Goal: Task Accomplishment & Management: Manage account settings

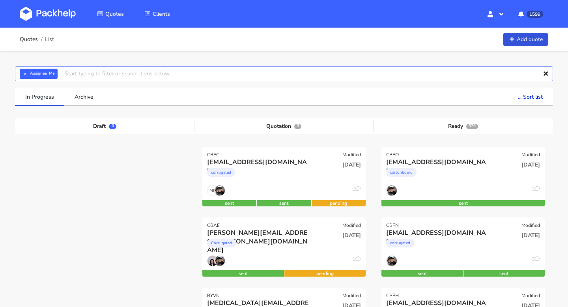
click at [270, 75] on input "text" at bounding box center [284, 73] width 538 height 15
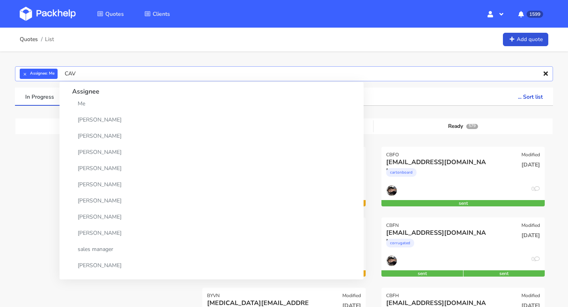
type input "CAVA"
type input "]"
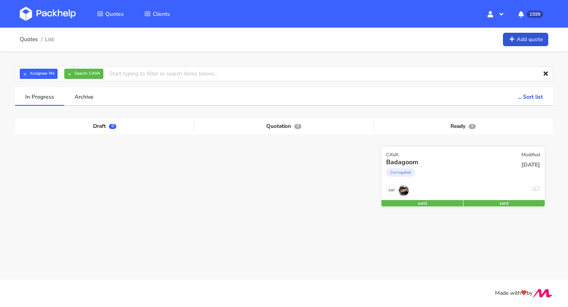
click at [442, 171] on div "Corrugated" at bounding box center [438, 174] width 104 height 16
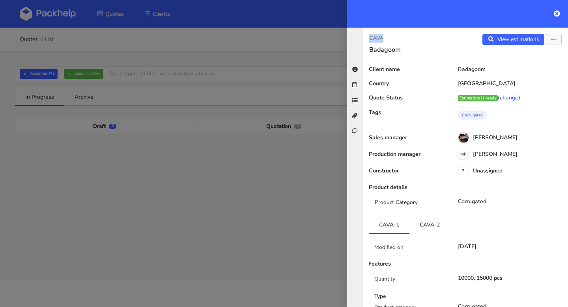
drag, startPoint x: 387, startPoint y: 39, endPoint x: 360, endPoint y: 39, distance: 27.6
click at [360, 39] on div "CAVA Badagoom View estimations View quote Edit quote Reject quote Client name B…" at bounding box center [457, 167] width 221 height 279
copy p "CAVA"
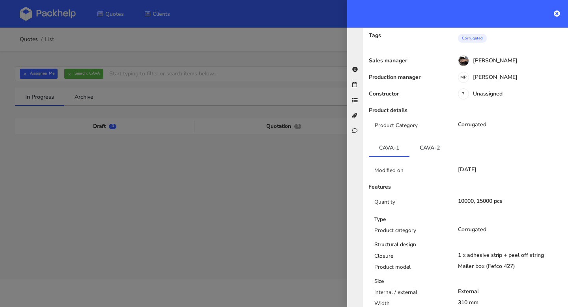
scroll to position [82, 0]
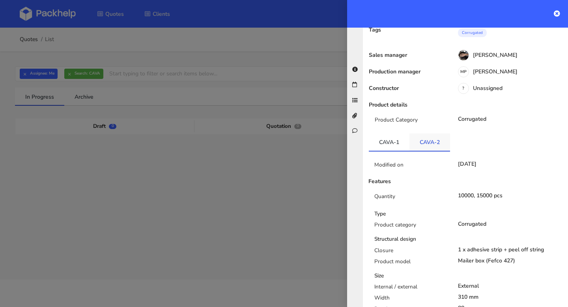
click at [424, 147] on link "CAVA-2" at bounding box center [429, 141] width 41 height 17
click at [381, 144] on link "CAVA-1" at bounding box center [389, 141] width 41 height 17
click at [559, 13] on icon at bounding box center [557, 13] width 6 height 6
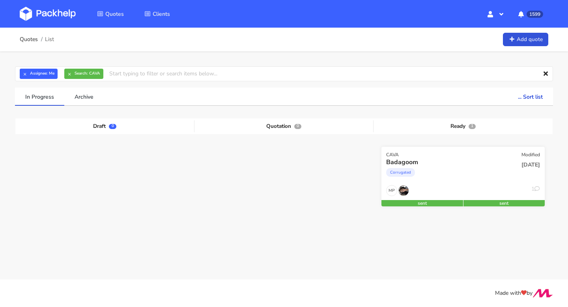
click at [459, 198] on div "MP 1" at bounding box center [462, 192] width 163 height 15
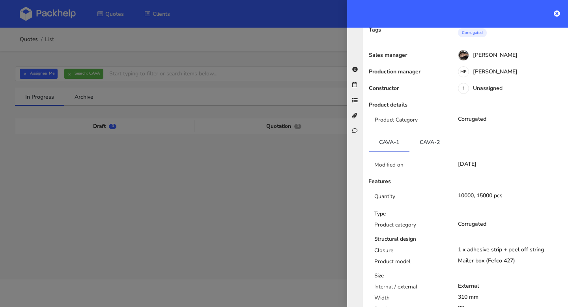
drag, startPoint x: 456, startPoint y: 194, endPoint x: 480, endPoint y: 193, distance: 24.1
click at [480, 193] on div "10000, 15000 pcs" at bounding box center [510, 195] width 117 height 6
click at [428, 137] on link "CAVA-2" at bounding box center [429, 141] width 41 height 17
click at [395, 142] on link "CAVA-1" at bounding box center [389, 141] width 41 height 17
click at [557, 12] on icon at bounding box center [557, 13] width 6 height 6
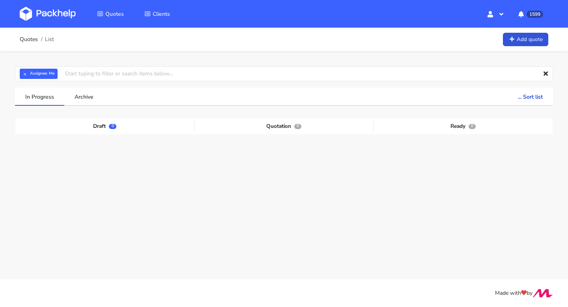
click at [73, 36] on div "Quotes List Add quote" at bounding box center [284, 40] width 528 height 16
click at [72, 78] on input "text" at bounding box center [284, 73] width 538 height 15
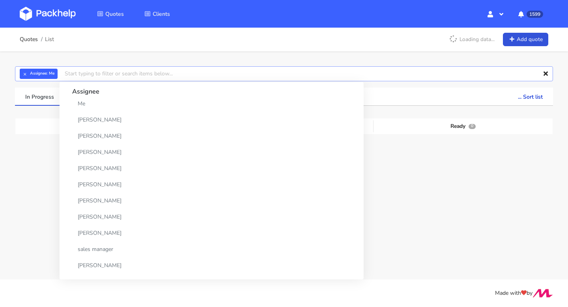
paste input "CBFS"
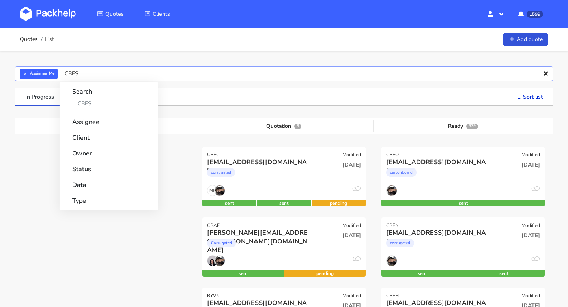
type input "CBFS"
click at [82, 95] on strong "Search" at bounding box center [108, 89] width 73 height 14
click at [82, 104] on link "CBFS" at bounding box center [108, 103] width 73 height 15
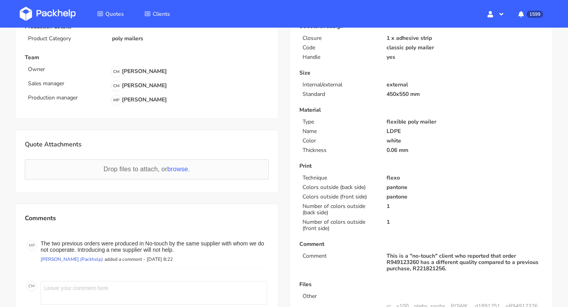
scroll to position [241, 0]
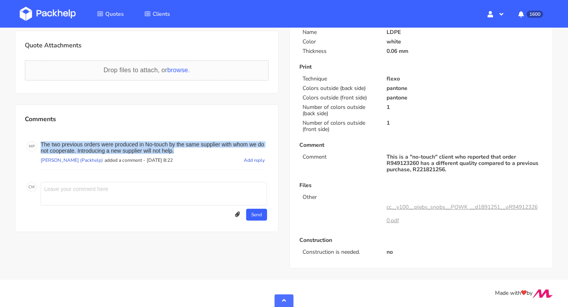
drag, startPoint x: 191, startPoint y: 150, endPoint x: 36, endPoint y: 146, distance: 155.0
click at [36, 146] on div "M P The two previous orders were produced in No-touch by the same supplier with…" at bounding box center [146, 155] width 241 height 28
copy div "The two previous orders were produced in No-touch by the same supplier with who…"
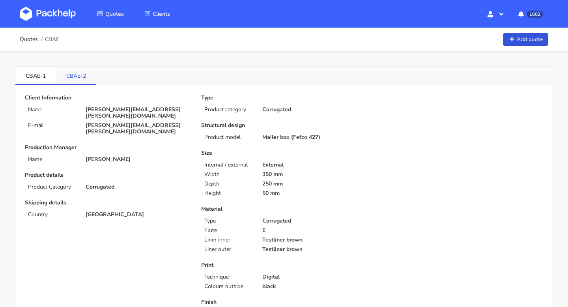
click at [78, 76] on link "CBAE-2" at bounding box center [76, 75] width 40 height 17
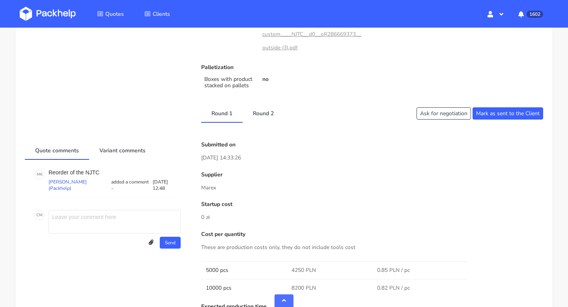
scroll to position [333, 0]
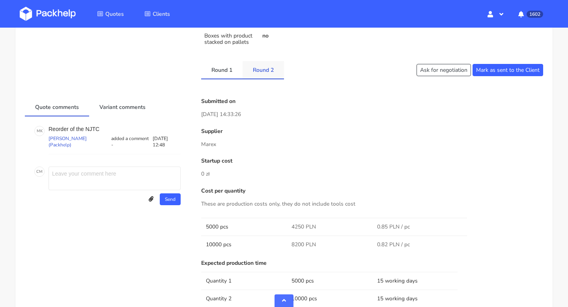
click at [267, 74] on link "Round 2" at bounding box center [263, 69] width 41 height 17
click at [233, 73] on link "Round 1" at bounding box center [221, 69] width 41 height 17
click at [264, 75] on link "Round 2" at bounding box center [263, 69] width 41 height 17
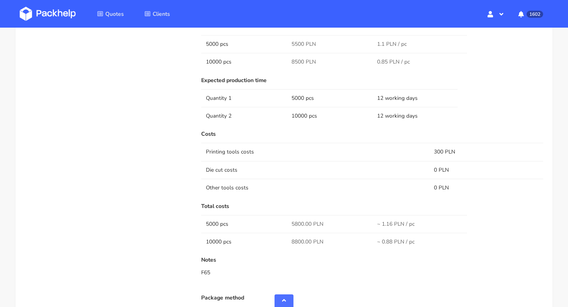
scroll to position [331, 0]
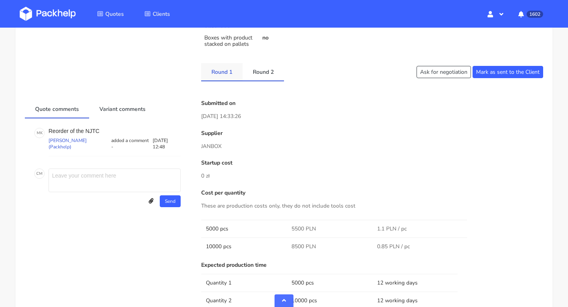
click at [226, 73] on link "Round 1" at bounding box center [221, 71] width 41 height 17
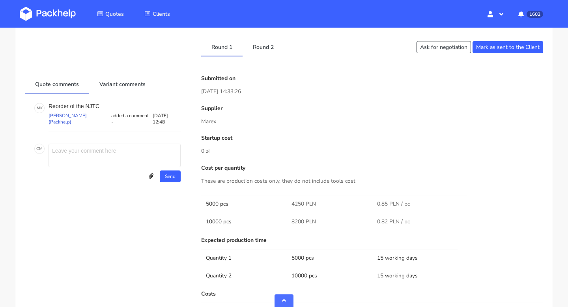
scroll to position [215, 0]
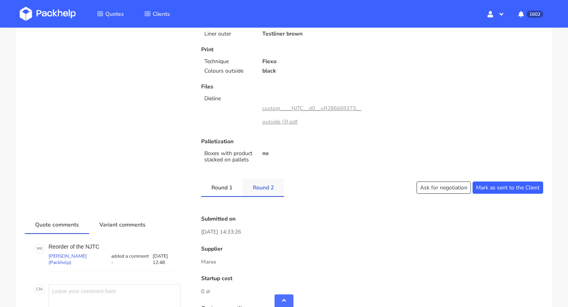
click at [263, 188] on link "Round 2" at bounding box center [263, 187] width 41 height 17
click at [233, 185] on link "Round 1" at bounding box center [221, 187] width 41 height 17
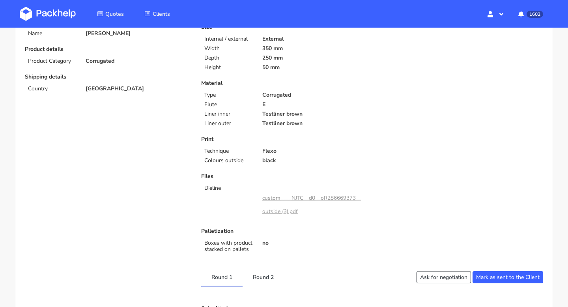
scroll to position [0, 0]
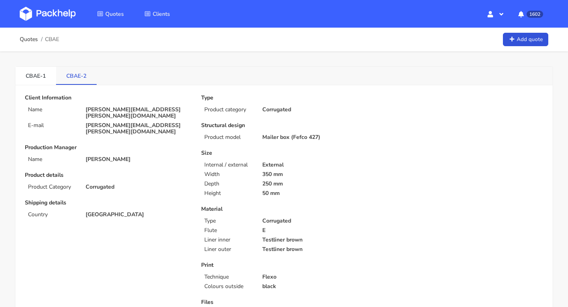
drag, startPoint x: 69, startPoint y: 80, endPoint x: 79, endPoint y: 80, distance: 10.3
click at [79, 80] on link "CBAE-2" at bounding box center [76, 75] width 41 height 17
drag, startPoint x: 63, startPoint y: 74, endPoint x: 81, endPoint y: 75, distance: 17.8
click at [81, 75] on link "CBAE-2" at bounding box center [76, 75] width 41 height 17
copy link "CBAE"
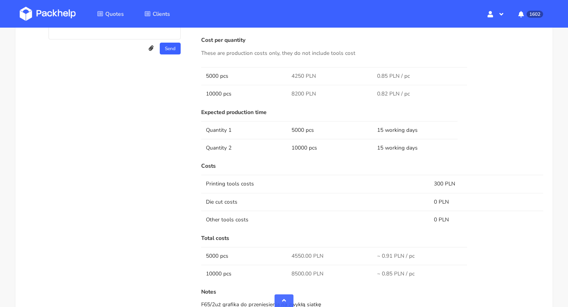
scroll to position [486, 0]
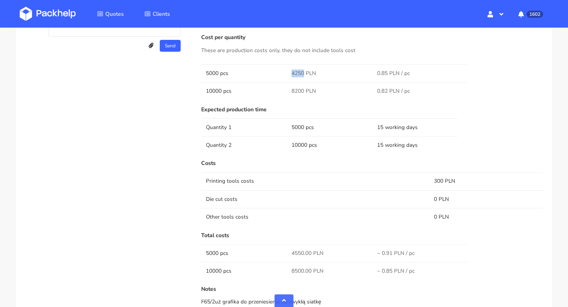
drag, startPoint x: 288, startPoint y: 71, endPoint x: 302, endPoint y: 71, distance: 14.6
click at [302, 71] on td "4250 PLN" at bounding box center [330, 73] width 86 height 18
copy span "4250"
drag, startPoint x: 433, startPoint y: 181, endPoint x: 443, endPoint y: 181, distance: 9.9
click at [443, 181] on td "300 PLN" at bounding box center [486, 181] width 114 height 18
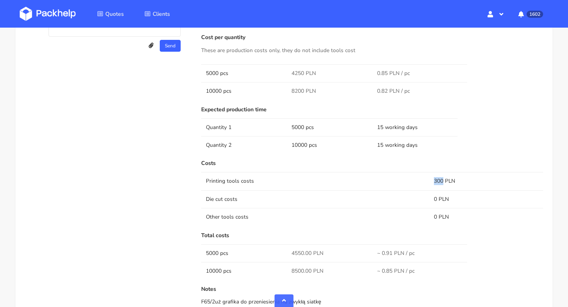
copy td "300"
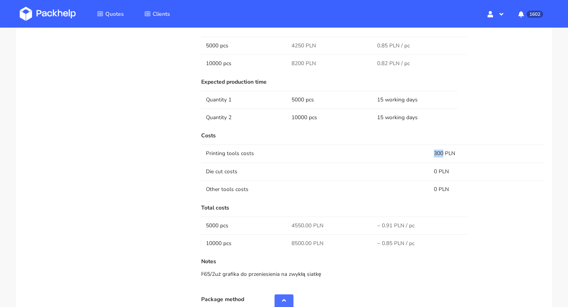
scroll to position [480, 0]
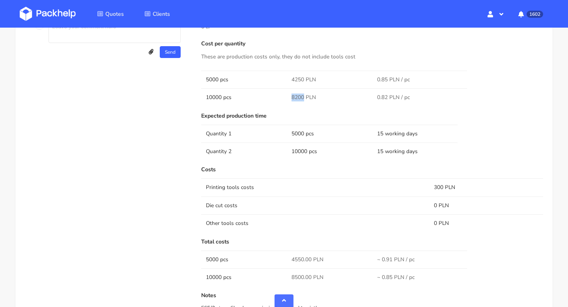
drag, startPoint x: 303, startPoint y: 96, endPoint x: 285, endPoint y: 96, distance: 18.1
click at [285, 96] on tr "10000 pcs 8200 PLN 0.82 PLN / pc" at bounding box center [372, 97] width 342 height 18
copy tr "8200"
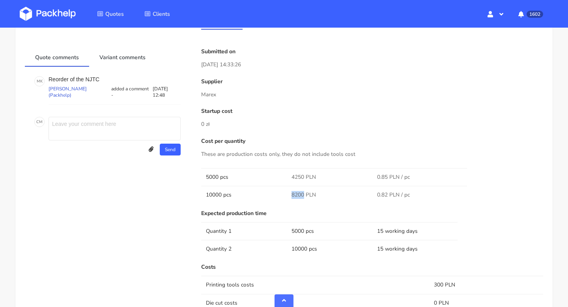
scroll to position [421, 0]
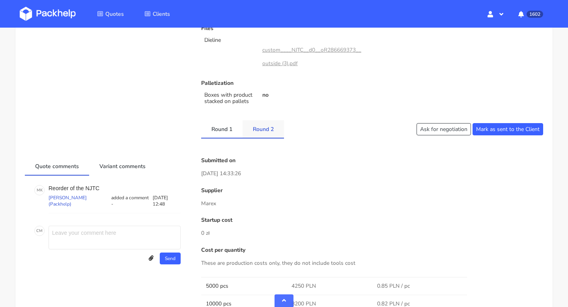
click at [260, 130] on link "Round 2" at bounding box center [263, 128] width 41 height 17
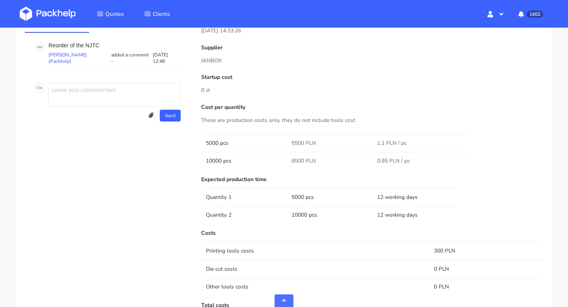
scroll to position [249, 0]
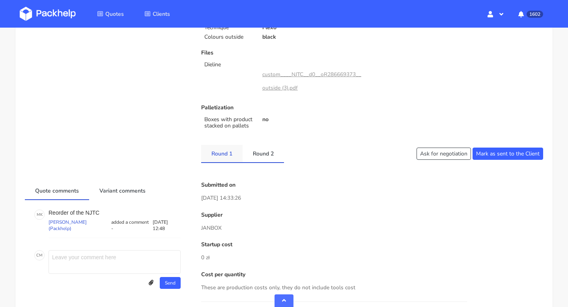
click at [224, 148] on link "Round 1" at bounding box center [221, 153] width 41 height 17
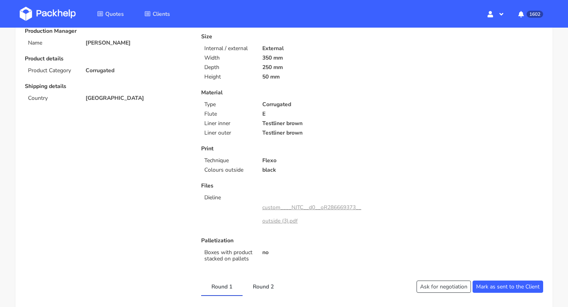
scroll to position [0, 0]
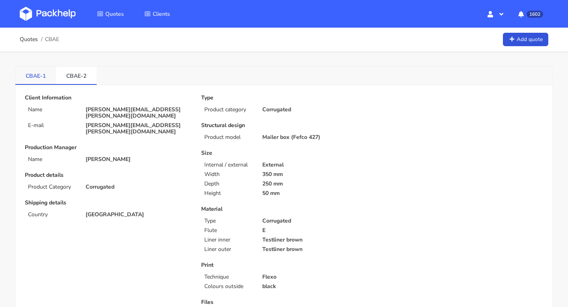
click at [33, 77] on link "CBAE-1" at bounding box center [35, 75] width 41 height 17
click at [72, 76] on link "CBAE-2" at bounding box center [76, 75] width 41 height 17
drag, startPoint x: 66, startPoint y: 76, endPoint x: 91, endPoint y: 77, distance: 25.6
click at [91, 77] on link "CBAE-2" at bounding box center [76, 75] width 41 height 17
copy link "CBAE-2"
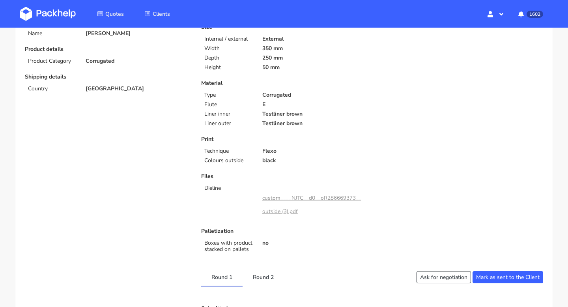
scroll to position [241, 0]
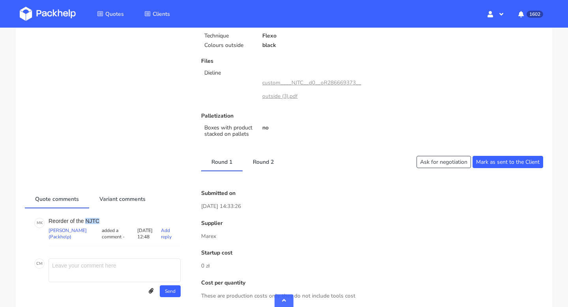
drag, startPoint x: 103, startPoint y: 221, endPoint x: 87, endPoint y: 221, distance: 16.6
click at [87, 221] on p "Reorder of the NJTC" at bounding box center [115, 221] width 132 height 6
copy p "NJTC"
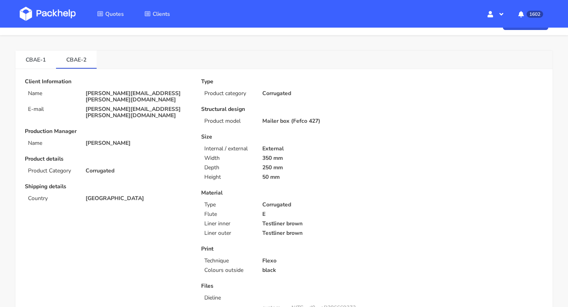
scroll to position [0, 0]
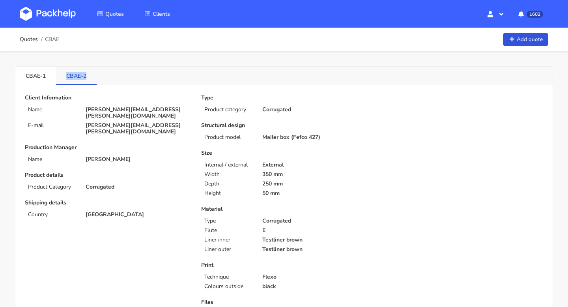
drag, startPoint x: 60, startPoint y: 71, endPoint x: 90, endPoint y: 76, distance: 30.4
click at [90, 76] on link "CBAE-2" at bounding box center [76, 75] width 41 height 17
copy link "CBAE-2"
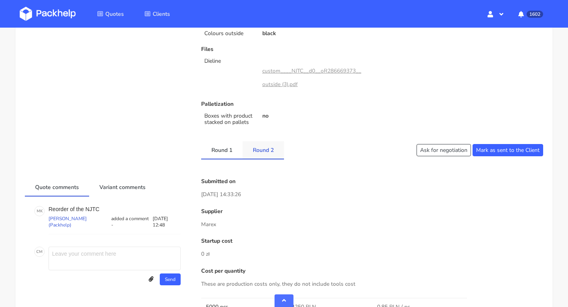
click at [260, 153] on link "Round 2" at bounding box center [263, 149] width 41 height 17
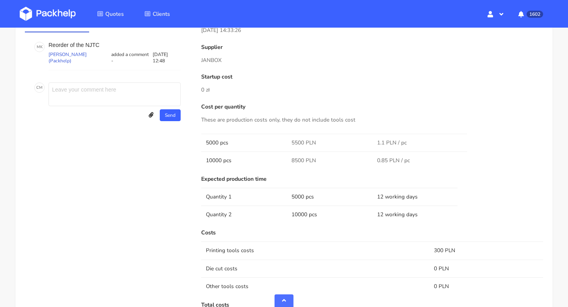
scroll to position [346, 0]
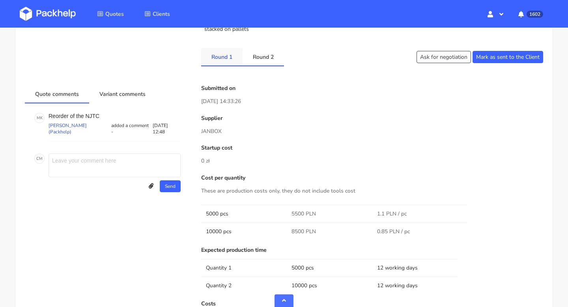
click at [226, 52] on link "Round 1" at bounding box center [221, 56] width 41 height 17
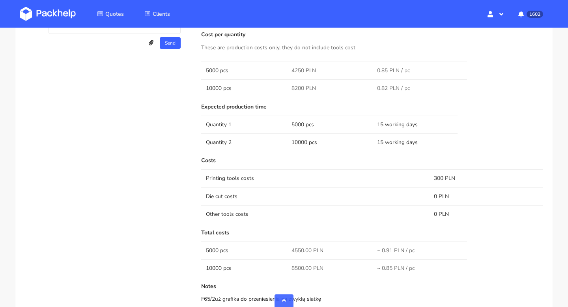
scroll to position [571, 0]
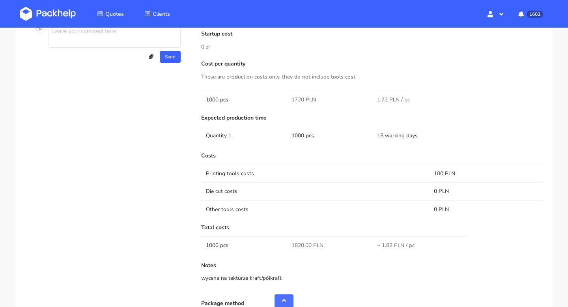
scroll to position [464, 0]
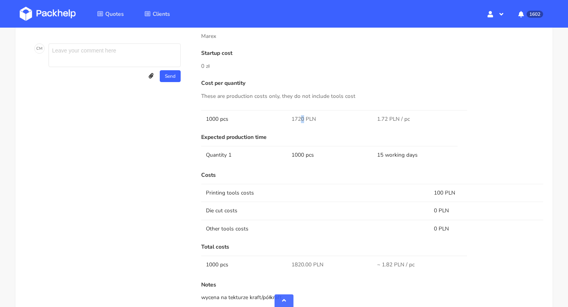
drag, startPoint x: 304, startPoint y: 119, endPoint x: 300, endPoint y: 118, distance: 4.1
click at [300, 118] on span "1720 PLN" at bounding box center [303, 119] width 24 height 8
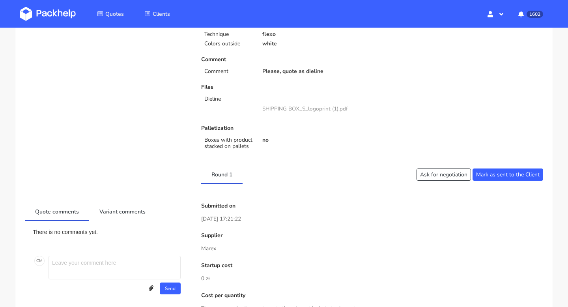
scroll to position [0, 0]
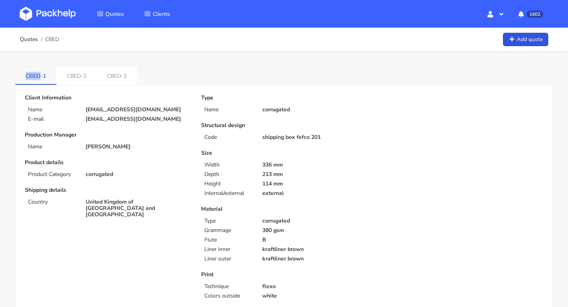
drag, startPoint x: 23, startPoint y: 73, endPoint x: 40, endPoint y: 76, distance: 17.2
click at [40, 76] on link "CBED-1" at bounding box center [35, 75] width 41 height 17
copy link "CBED"
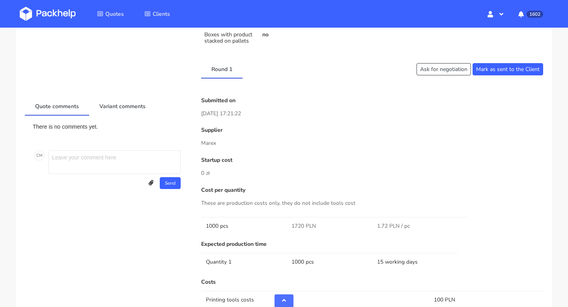
scroll to position [369, 0]
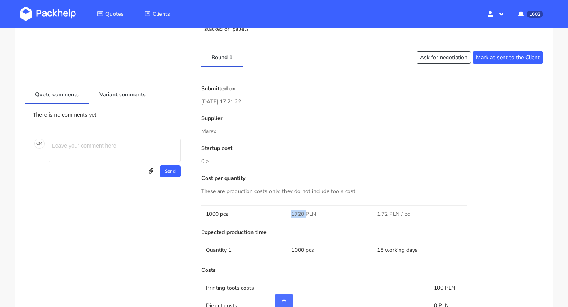
drag, startPoint x: 288, startPoint y: 215, endPoint x: 304, endPoint y: 215, distance: 16.6
click at [304, 215] on td "1720 PLN" at bounding box center [330, 214] width 86 height 18
copy span "1720"
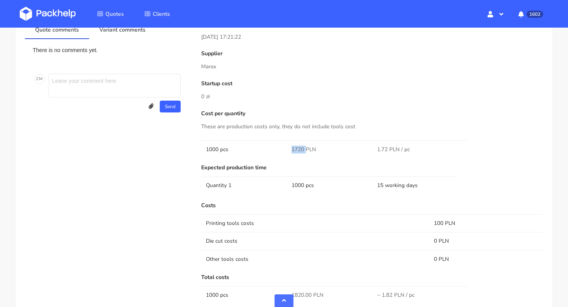
scroll to position [539, 0]
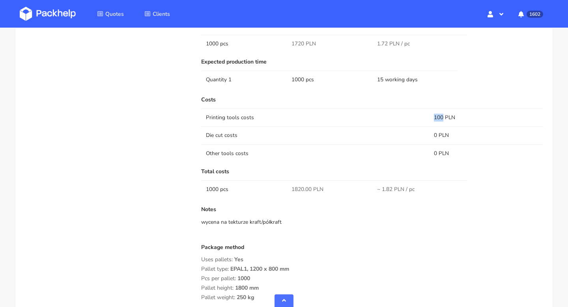
drag, startPoint x: 433, startPoint y: 118, endPoint x: 442, endPoint y: 118, distance: 9.1
click at [442, 118] on td "100 PLN" at bounding box center [486, 117] width 114 height 18
copy td "100"
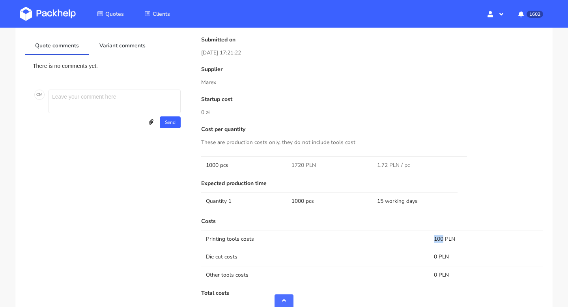
scroll to position [0, 0]
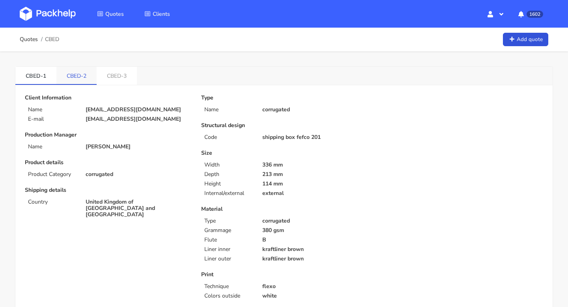
click at [77, 77] on link "CBED-2" at bounding box center [76, 75] width 40 height 17
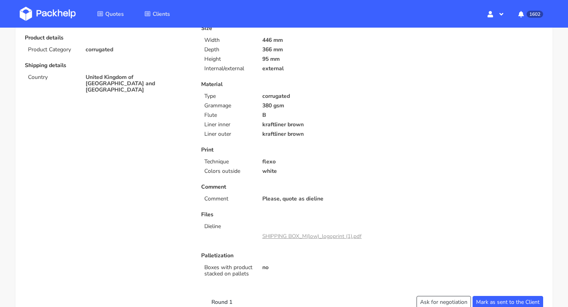
scroll to position [294, 0]
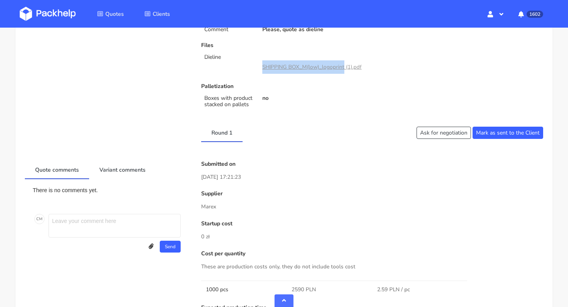
copy link "SHIPPING BOX_M(low)_logoprint"
drag, startPoint x: 254, startPoint y: 66, endPoint x: 344, endPoint y: 65, distance: 89.9
click at [344, 65] on div "Dieline SHIPPING BOX_M(low)_logoprint (1).pdf" at bounding box center [284, 64] width 176 height 20
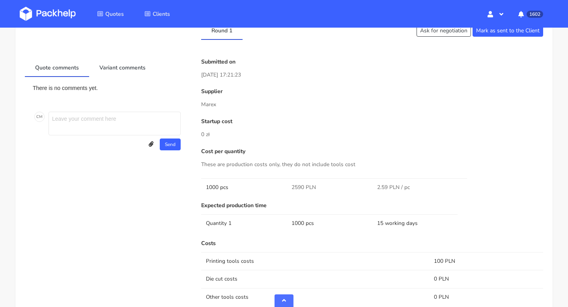
scroll to position [498, 0]
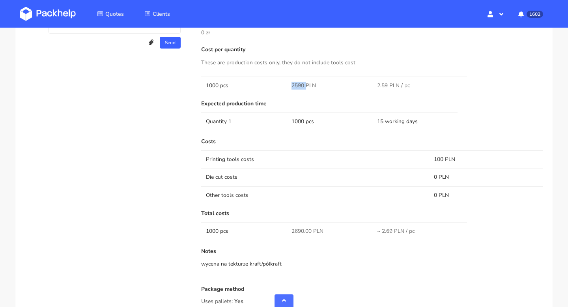
drag, startPoint x: 304, startPoint y: 86, endPoint x: 289, endPoint y: 86, distance: 14.6
click at [289, 86] on td "2590 PLN" at bounding box center [330, 85] width 86 height 18
copy span "2590"
drag, startPoint x: 442, startPoint y: 158, endPoint x: 433, endPoint y: 158, distance: 9.9
click at [433, 158] on td "100 PLN" at bounding box center [486, 159] width 114 height 18
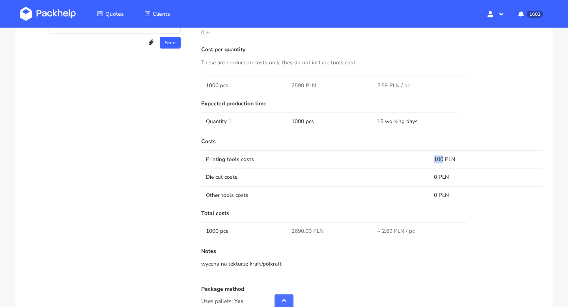
copy td "100"
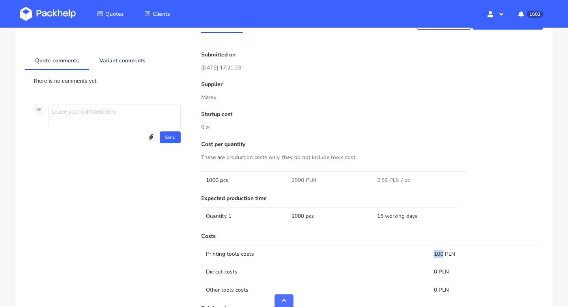
scroll to position [0, 0]
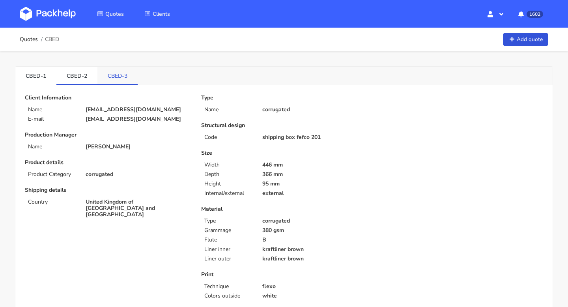
click at [116, 78] on link "CBED-3" at bounding box center [117, 75] width 40 height 17
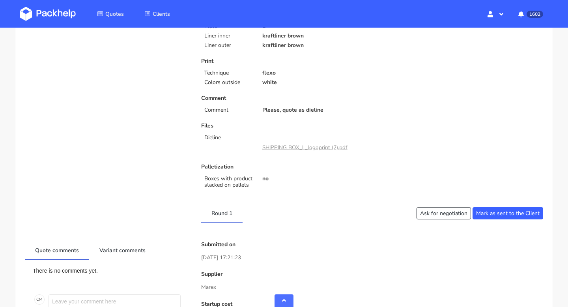
scroll to position [208, 0]
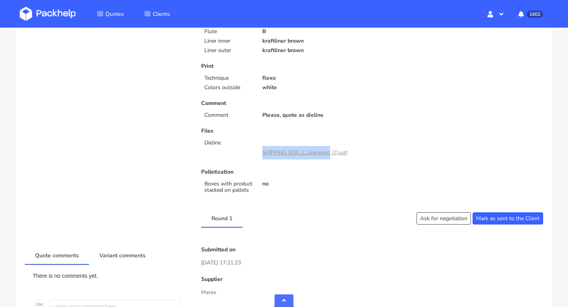
copy link "SHIPPING BOX_L_logoprint"
drag, startPoint x: 256, startPoint y: 151, endPoint x: 330, endPoint y: 157, distance: 73.6
click at [330, 157] on div "SHIPPING BOX_L_logoprint (2).pdf" at bounding box center [315, 150] width 116 height 20
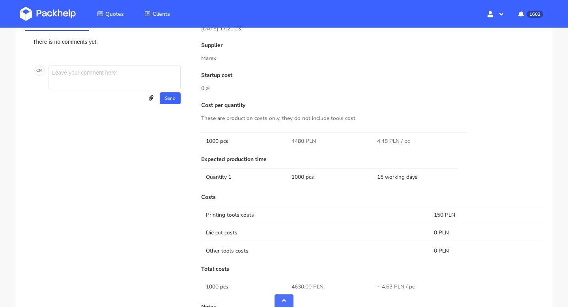
scroll to position [466, 0]
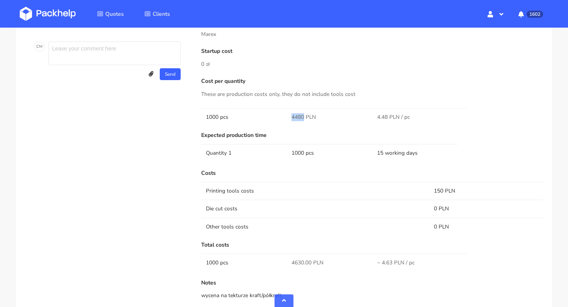
drag, startPoint x: 291, startPoint y: 114, endPoint x: 302, endPoint y: 114, distance: 11.8
click at [302, 114] on td "4480 PLN" at bounding box center [330, 117] width 86 height 18
copy span "4480"
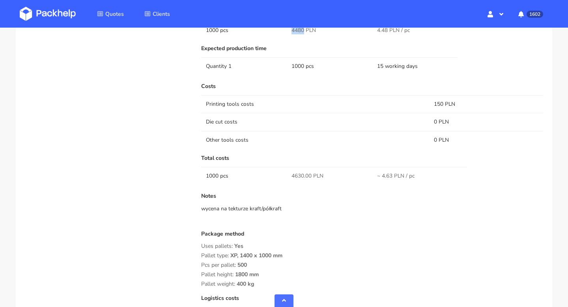
scroll to position [635, 0]
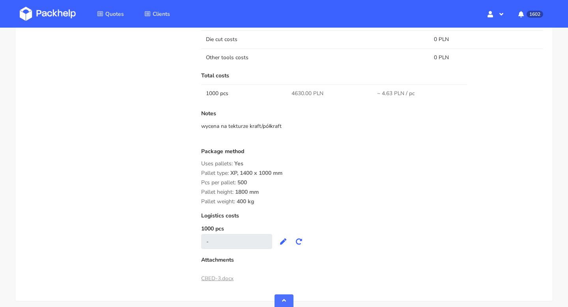
drag, startPoint x: 191, startPoint y: 161, endPoint x: 273, endPoint y: 202, distance: 92.2
click at [273, 202] on div "Quote comments Variant comments There is no comments yet. C M Send Upload attac…" at bounding box center [283, 52] width 529 height 466
click at [273, 202] on div "Pallet weight: 400 kg" at bounding box center [372, 201] width 342 height 6
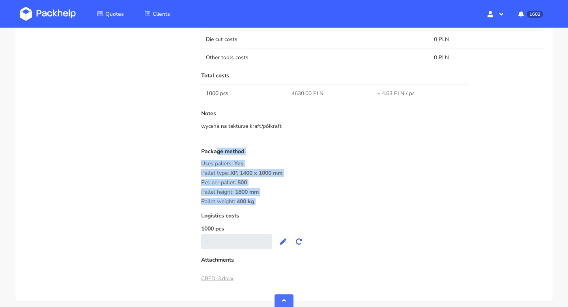
drag, startPoint x: 273, startPoint y: 202, endPoint x: 199, endPoint y: 154, distance: 88.6
click at [199, 154] on div "Submitted on 26 Aug 2025 17:21:23 Supplier Marex Startup cost 0 zł Cost per qua…" at bounding box center [372, 52] width 353 height 466
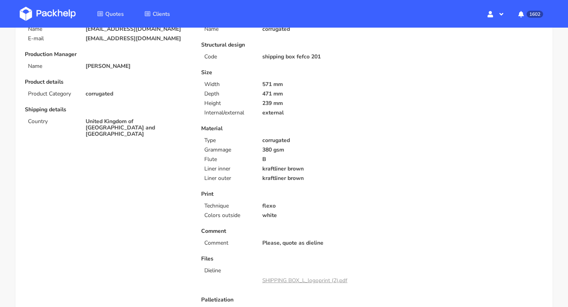
scroll to position [0, 0]
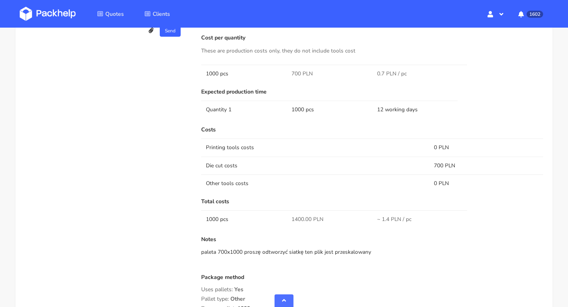
scroll to position [511, 0]
drag, startPoint x: 291, startPoint y: 73, endPoint x: 300, endPoint y: 73, distance: 9.5
click at [300, 73] on td "700 PLN" at bounding box center [330, 73] width 86 height 18
copy span "700"
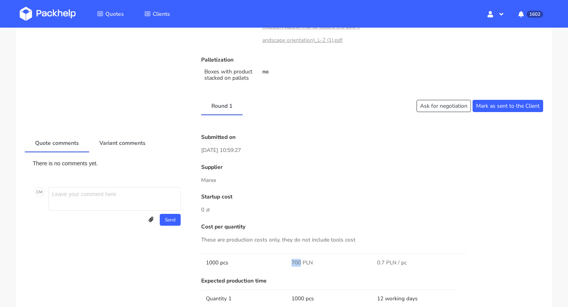
scroll to position [0, 0]
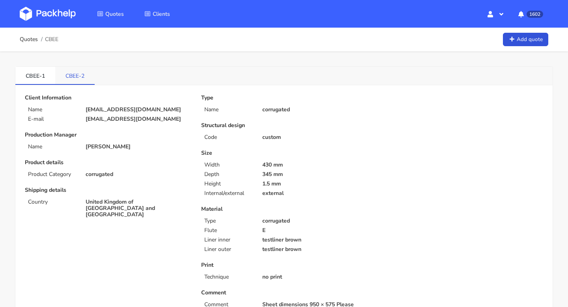
click at [78, 76] on link "CBEE-2" at bounding box center [74, 75] width 39 height 17
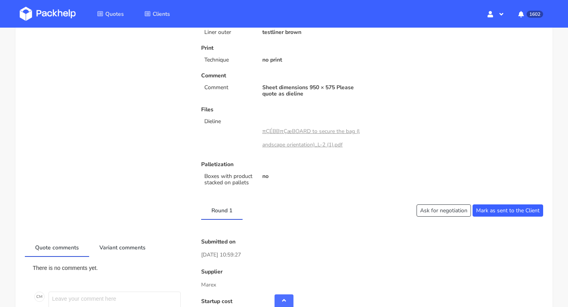
scroll to position [391, 0]
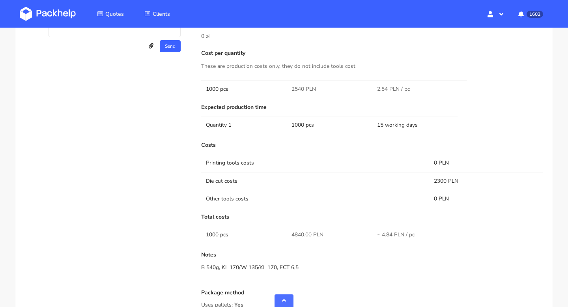
scroll to position [532, 0]
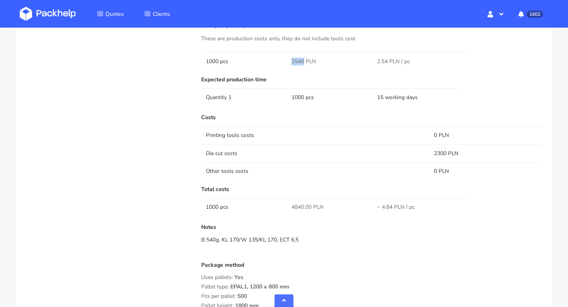
drag, startPoint x: 290, startPoint y: 60, endPoint x: 304, endPoint y: 61, distance: 13.9
click at [304, 61] on td "2540 PLN" at bounding box center [330, 61] width 86 height 18
copy span "2540"
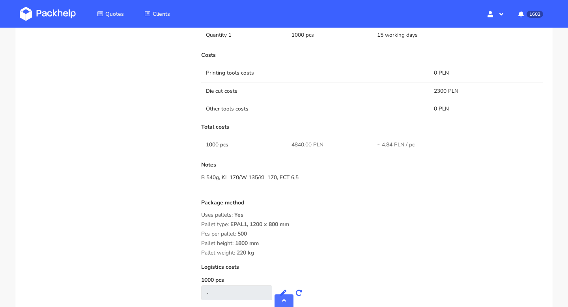
scroll to position [521, 0]
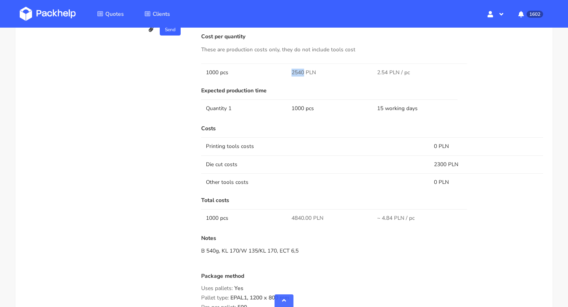
copy span "2540"
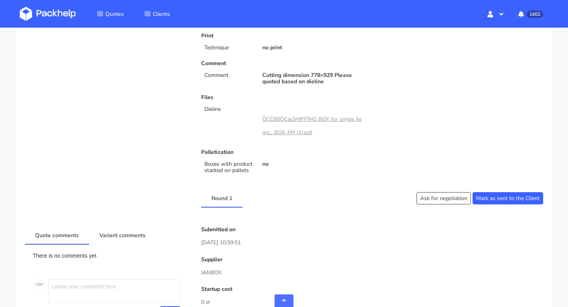
scroll to position [0, 0]
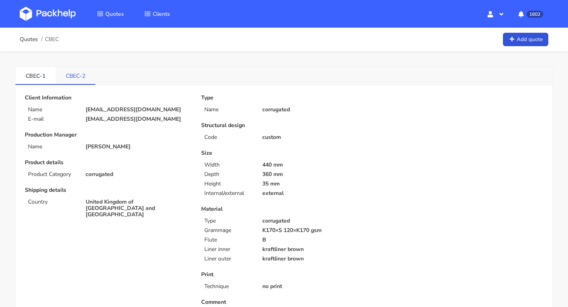
click at [79, 75] on link "CBEC-2" at bounding box center [76, 75] width 40 height 17
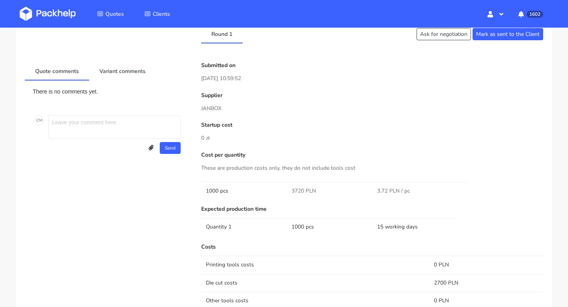
scroll to position [435, 0]
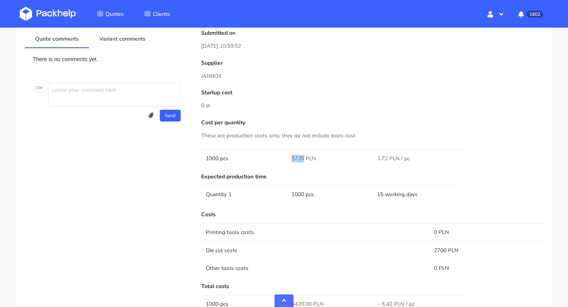
drag, startPoint x: 292, startPoint y: 158, endPoint x: 303, endPoint y: 157, distance: 11.1
click at [303, 157] on span "3720 PLN" at bounding box center [303, 159] width 24 height 8
copy span "3720"
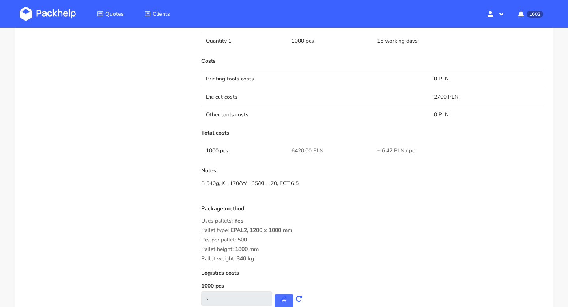
scroll to position [651, 0]
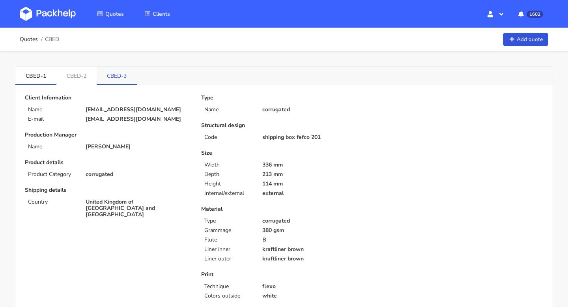
click at [116, 76] on link "CBED-3" at bounding box center [117, 75] width 40 height 17
click at [70, 76] on link "CBED-2" at bounding box center [76, 75] width 41 height 17
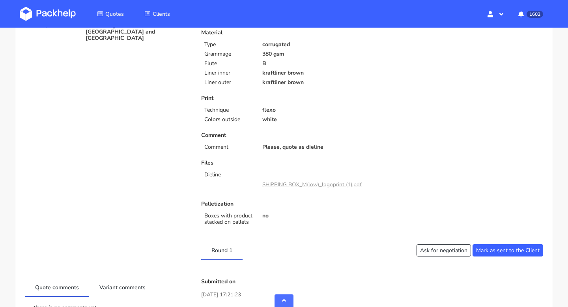
scroll to position [302, 0]
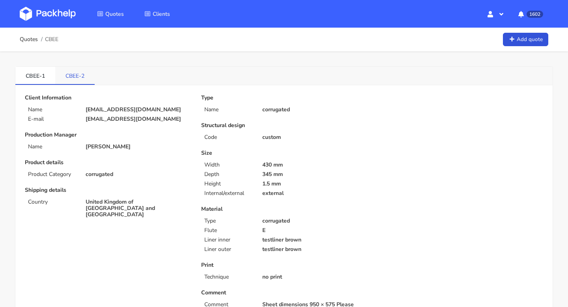
click at [73, 68] on link "CBEE-2" at bounding box center [74, 75] width 39 height 17
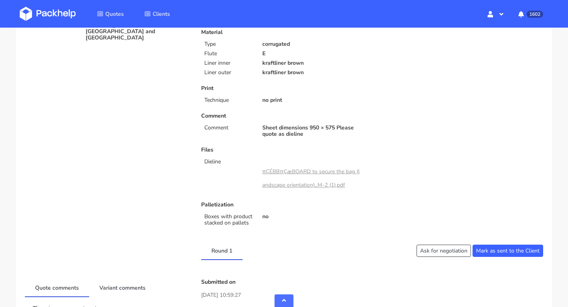
scroll to position [239, 0]
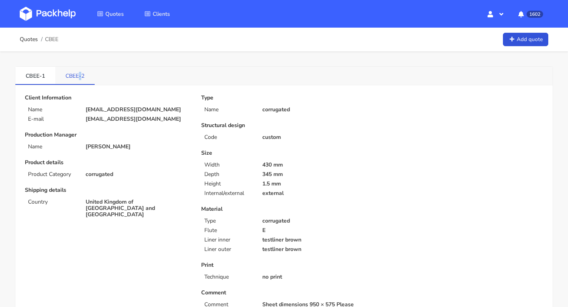
click at [80, 75] on link "CBEE-2" at bounding box center [74, 75] width 39 height 17
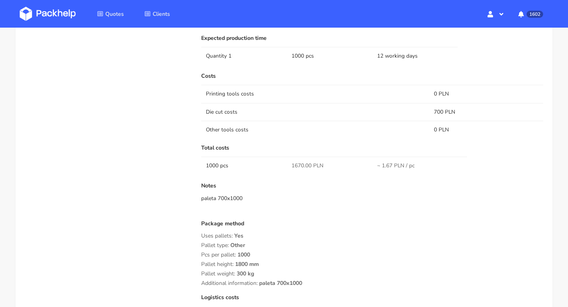
scroll to position [679, 0]
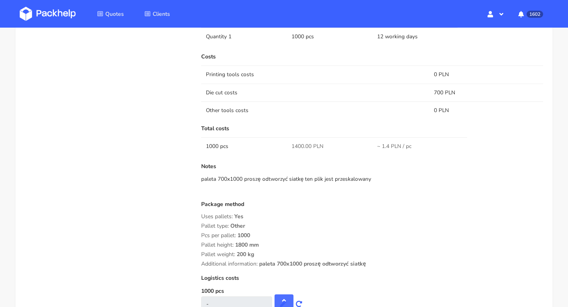
scroll to position [679, 0]
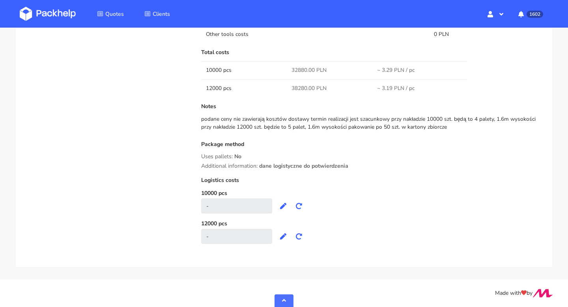
scroll to position [419, 0]
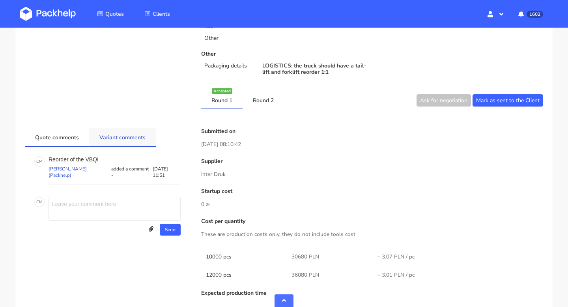
click at [124, 142] on link "Variant comments" at bounding box center [122, 136] width 67 height 17
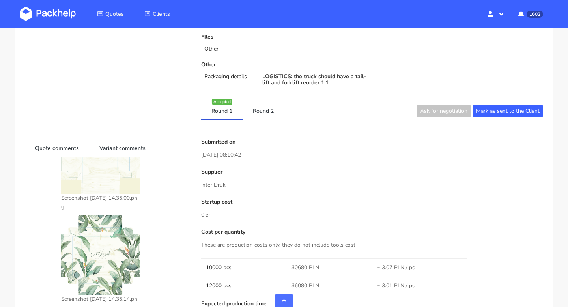
scroll to position [0, 0]
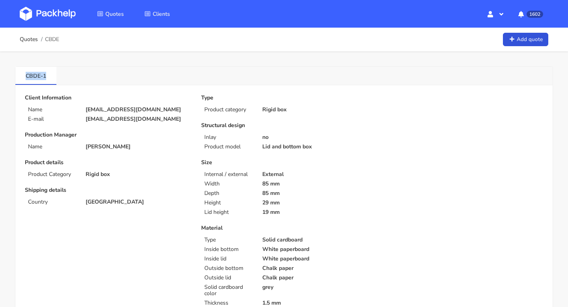
drag, startPoint x: 62, startPoint y: 78, endPoint x: 13, endPoint y: 77, distance: 48.9
copy link "CBDE-1"
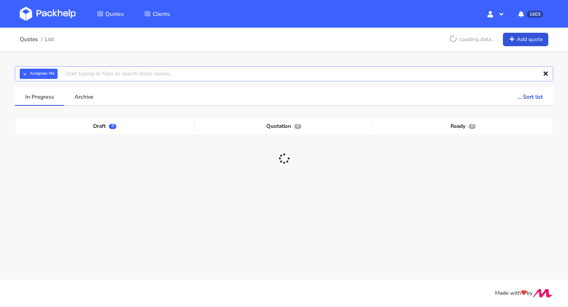
click at [319, 73] on input "text" at bounding box center [284, 73] width 538 height 15
paste input "[EMAIL_ADDRESS][DOMAIN_NAME]"
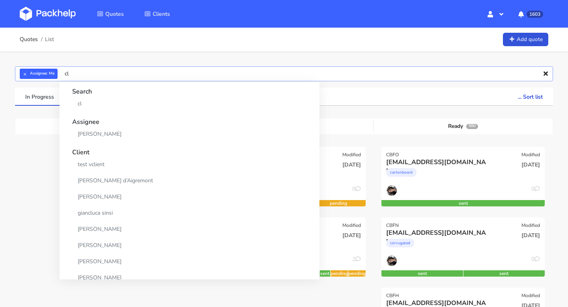
type input "c"
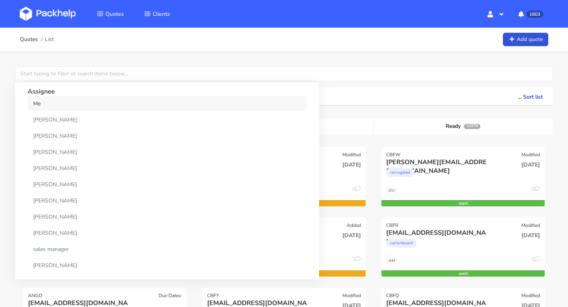
click at [50, 106] on link "Me" at bounding box center [167, 103] width 279 height 15
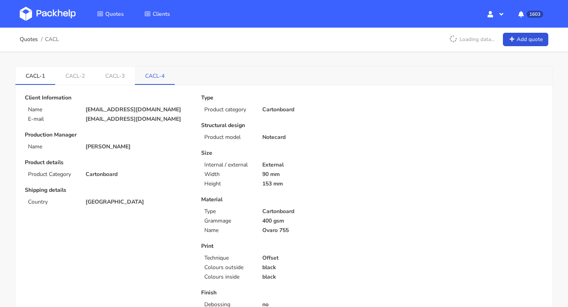
click at [161, 75] on link "CACL-4" at bounding box center [155, 75] width 40 height 17
drag, startPoint x: 143, startPoint y: 78, endPoint x: 173, endPoint y: 78, distance: 30.8
click at [173, 78] on link "CACL-4" at bounding box center [155, 75] width 40 height 17
copy link "CACL-4"
click at [26, 37] on link "Quotes" at bounding box center [29, 39] width 18 height 6
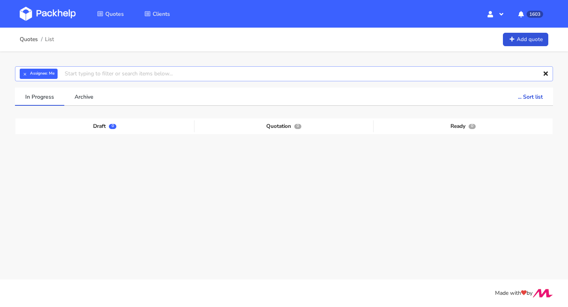
click at [92, 75] on input "text" at bounding box center [284, 73] width 538 height 15
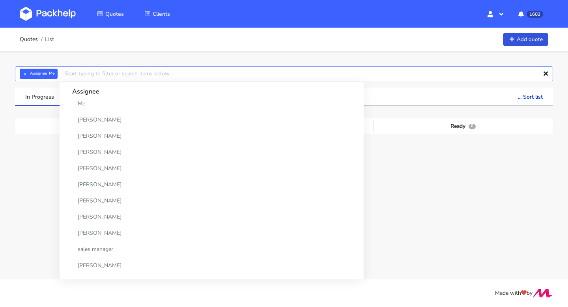
paste input "CACL-4"
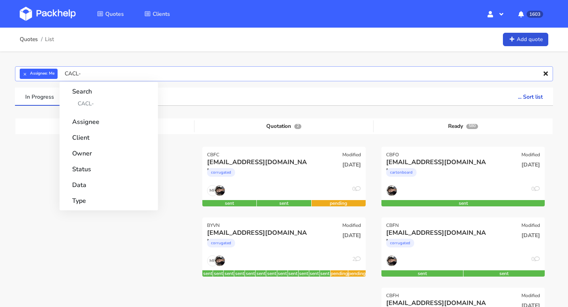
type input "CACL"
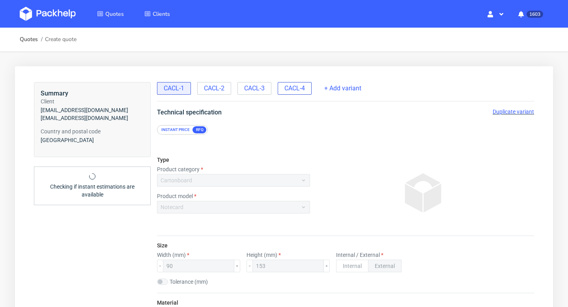
click at [308, 89] on div "CACL-4" at bounding box center [295, 88] width 34 height 13
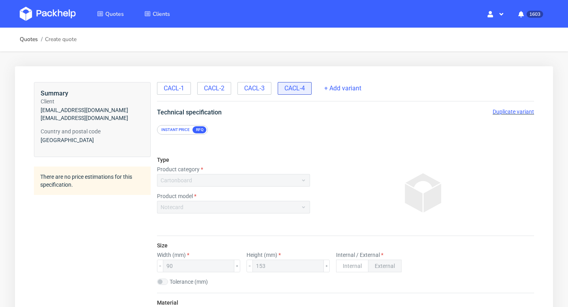
click at [511, 111] on span "Duplicate variant" at bounding box center [512, 111] width 41 height 6
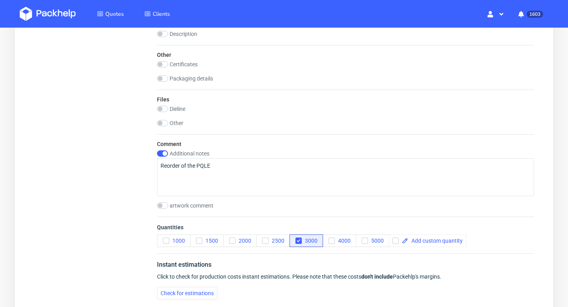
scroll to position [801, 0]
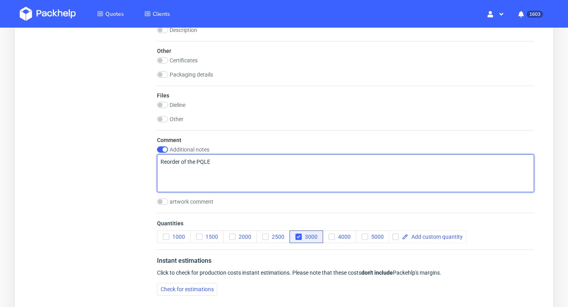
click at [160, 162] on textarea "Reorder of the PQLE" at bounding box center [345, 173] width 377 height 38
type textarea "Uwaga - Reorder of the PQLE"
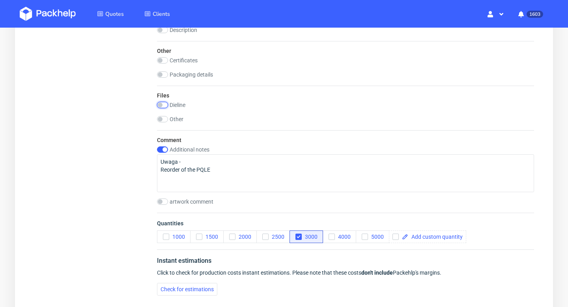
click at [160, 106] on input "checkbox" at bounding box center [162, 105] width 11 height 6
checkbox input "true"
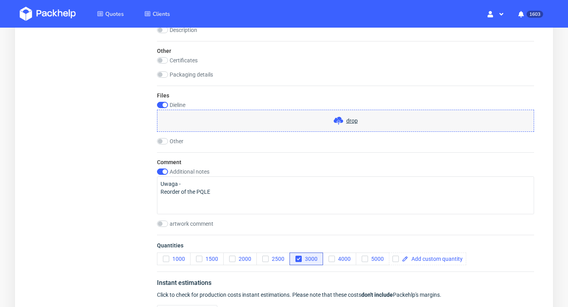
click at [241, 123] on div "drop" at bounding box center [345, 121] width 377 height 22
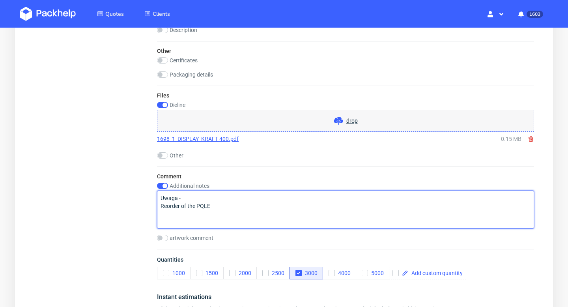
click at [245, 192] on textarea "Uwaga - Reorder of the PQLE" at bounding box center [345, 209] width 377 height 38
click at [198, 199] on textarea "Uwaga - Reorder of the PQLE" at bounding box center [345, 209] width 377 height 38
paste textarea "przesunięte wszystkie otwory w dół o 4mm"
drag, startPoint x: 196, startPoint y: 205, endPoint x: 157, endPoint y: 205, distance: 39.0
click at [157, 205] on textarea "Uwaga - przesunięte wszystkie otwory w dół o 4mm Reorder of the PQLE" at bounding box center [345, 209] width 377 height 38
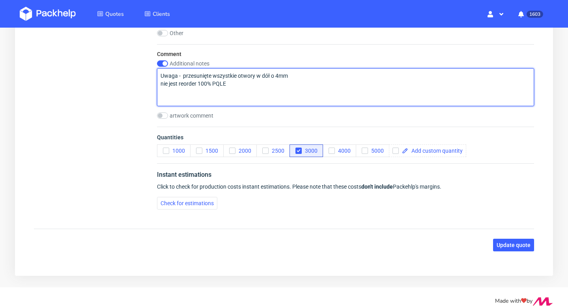
scroll to position [931, 0]
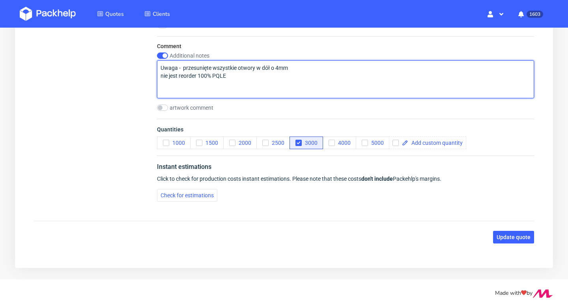
drag, startPoint x: 234, startPoint y: 79, endPoint x: 131, endPoint y: 64, distance: 104.1
click at [257, 78] on textarea "Uwaga - przesunięte wszystkie otwory w dół o 4mm nie jest reorder 100% PQLE" at bounding box center [345, 79] width 377 height 38
click at [265, 70] on textarea "Uwaga - przesunięte wszystkie otwory w dół o 4mm nie jest reorder 100% PQLE" at bounding box center [345, 79] width 377 height 38
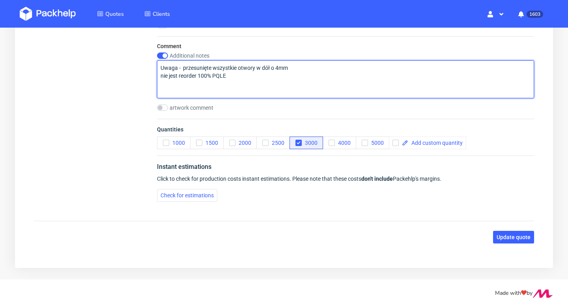
click at [265, 70] on textarea "Uwaga - przesunięte wszystkie otwory w dół o 4mm nie jest reorder 100% PQLE" at bounding box center [345, 79] width 377 height 38
click at [179, 70] on textarea "Uwaga - przesunięte wszystkie otwory w dół o 4mm nie jest reorder 100% PQLE" at bounding box center [345, 79] width 377 height 38
click at [184, 69] on textarea "Uwaga - przesunięte wszystkie otwory w dół o 4mm nie jest reorder 100% PQLE" at bounding box center [345, 79] width 377 height 38
click at [192, 66] on textarea "Uwaga - dieline - przesunięte wszystkie otwory w dół o 4mm nie jest reorder 100…" at bounding box center [345, 79] width 377 height 38
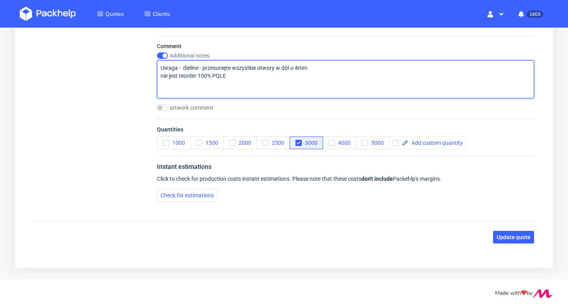
click at [192, 66] on textarea "Uwaga - dieline - przesunięte wszystkie otwory w dół o 4mm nie jest reorder 100…" at bounding box center [345, 79] width 377 height 38
type textarea "Uwaga - dieline - przesunięte wszystkie otwory w dół o 4mm nie jest reorder 100…"
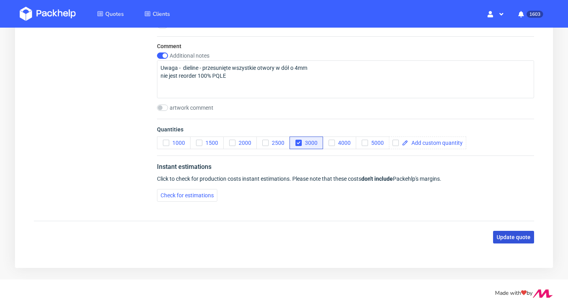
click at [515, 241] on button "Update quote" at bounding box center [513, 237] width 41 height 13
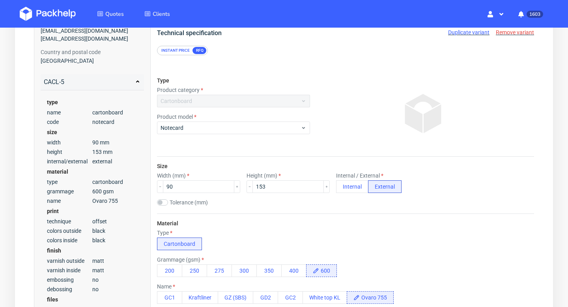
scroll to position [0, 0]
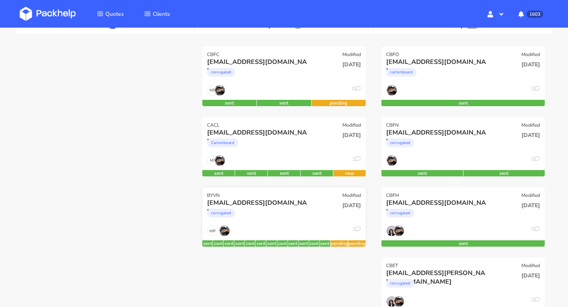
scroll to position [90, 0]
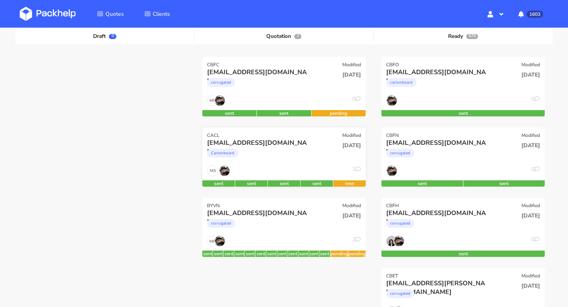
click at [286, 162] on div "Cartonboard" at bounding box center [259, 155] width 104 height 16
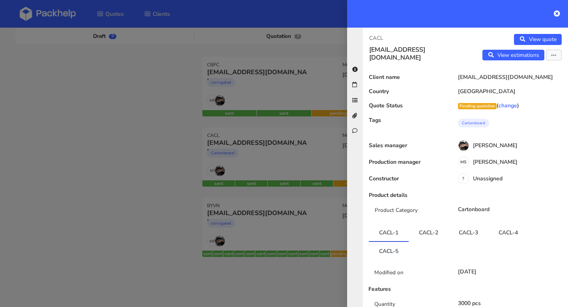
drag, startPoint x: 388, startPoint y: 38, endPoint x: 364, endPoint y: 38, distance: 24.1
click at [364, 38] on div "CACL [EMAIL_ADDRESS][DOMAIN_NAME]" at bounding box center [414, 48] width 103 height 28
copy p "CACL"
